Goal: Task Accomplishment & Management: Use online tool/utility

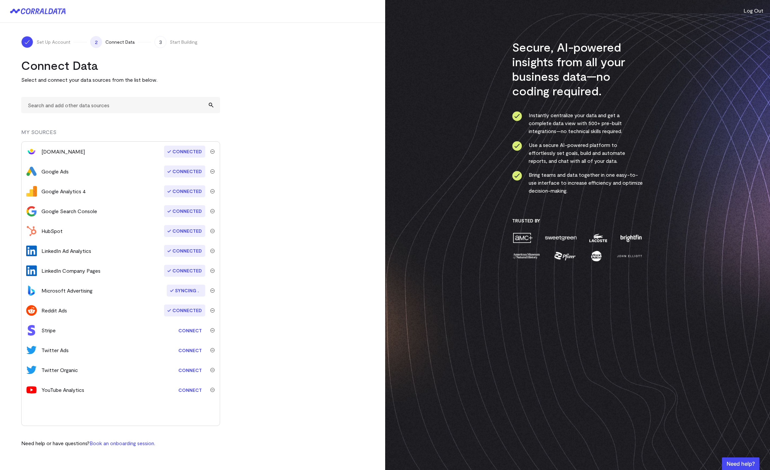
drag, startPoint x: 0, startPoint y: 0, endPoint x: 269, endPoint y: 231, distance: 354.3
click at [269, 231] on turbo-frame "Connect Data Select and connect your data sources from the list below. MY SOURC…" at bounding box center [192, 253] width 343 height 390
